Goal: Information Seeking & Learning: Learn about a topic

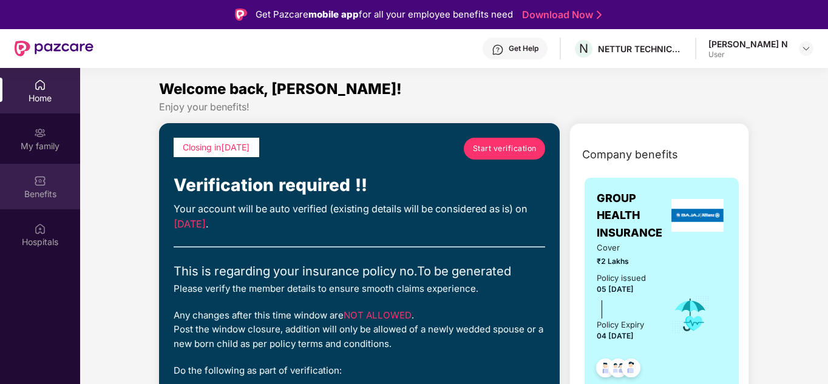
click at [44, 192] on div "Benefits" at bounding box center [40, 194] width 80 height 12
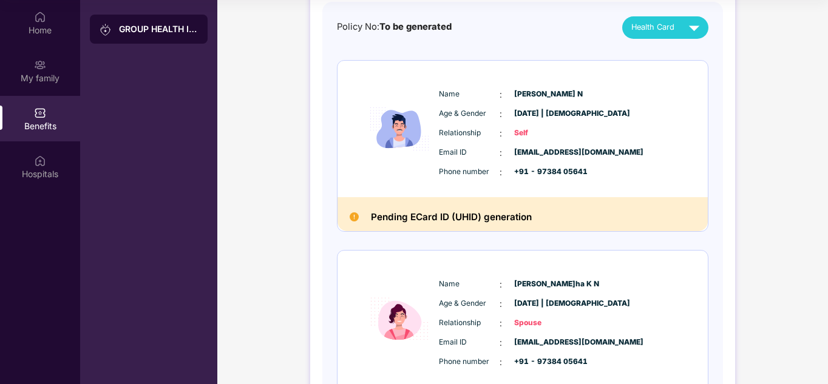
scroll to position [117, 0]
click at [642, 27] on span "Health Card" at bounding box center [653, 28] width 43 height 12
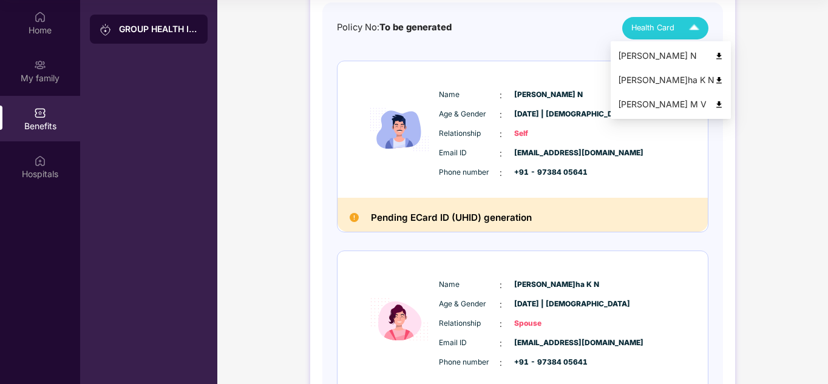
click at [645, 51] on div "[PERSON_NAME] N" at bounding box center [671, 55] width 106 height 13
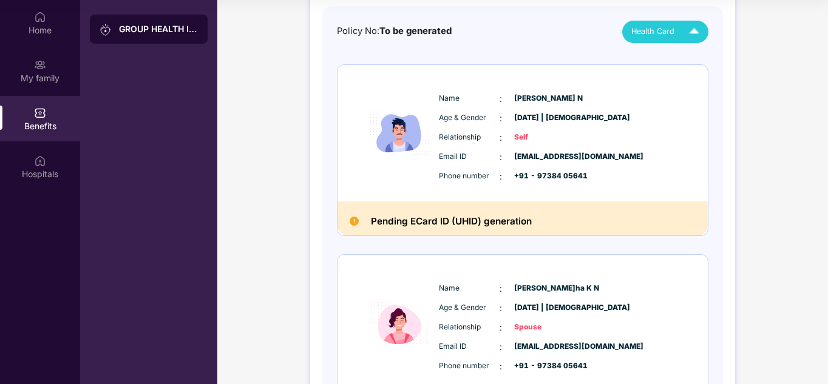
scroll to position [0, 0]
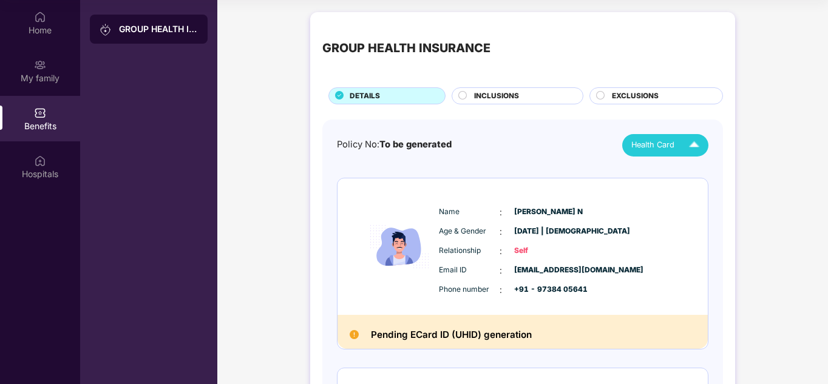
click at [489, 93] on span "INCLUSIONS" at bounding box center [496, 96] width 45 height 12
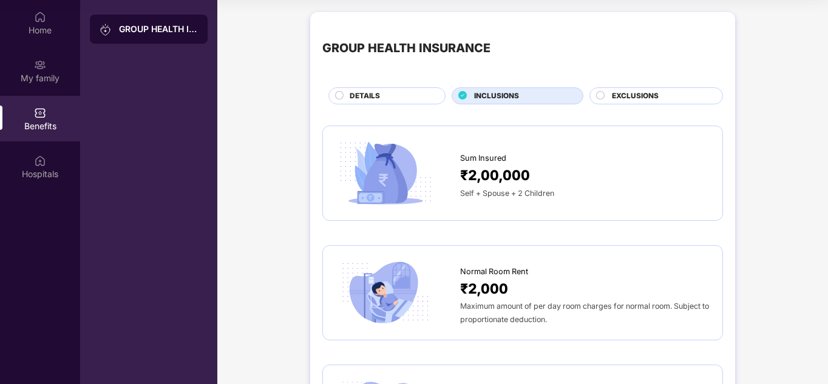
click at [622, 95] on span "EXCLUSIONS" at bounding box center [635, 96] width 47 height 12
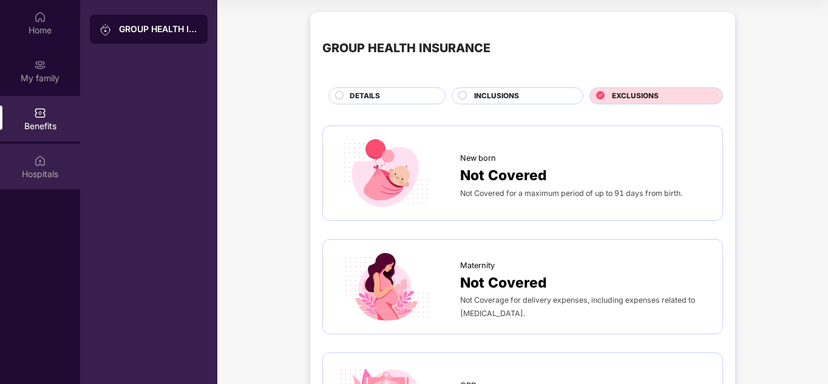
click at [41, 158] on img at bounding box center [40, 161] width 12 height 12
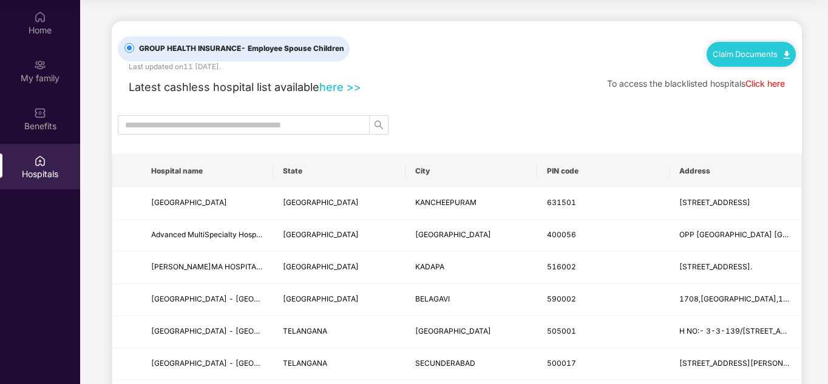
click at [758, 83] on link "Click here" at bounding box center [765, 83] width 39 height 10
click at [262, 125] on input "text" at bounding box center [239, 124] width 228 height 13
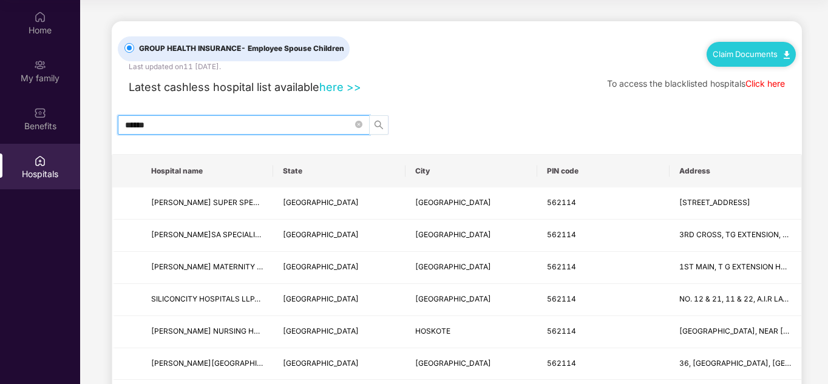
click at [384, 131] on button "button" at bounding box center [378, 124] width 19 height 19
type input "******"
click at [344, 85] on link "here >>" at bounding box center [340, 86] width 42 height 13
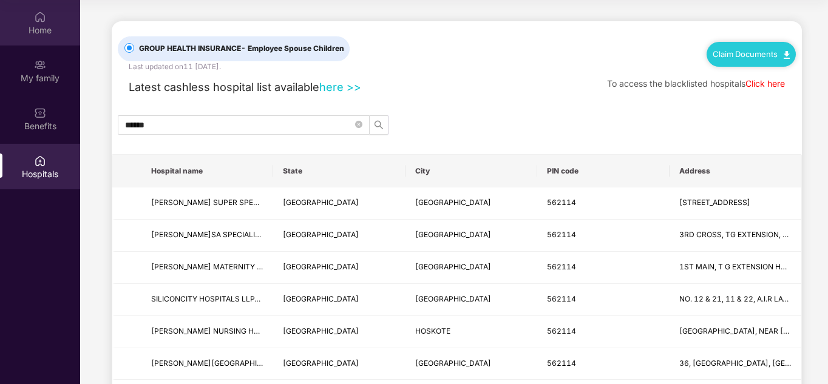
click at [35, 39] on div "Home" at bounding box center [40, 23] width 80 height 46
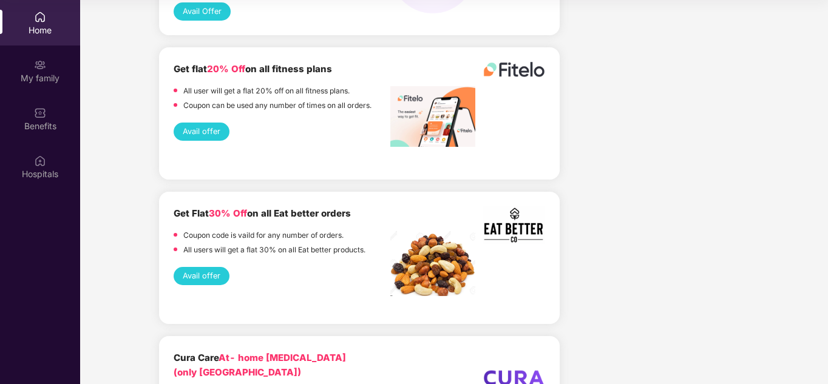
scroll to position [1457, 0]
